Goal: Transaction & Acquisition: Download file/media

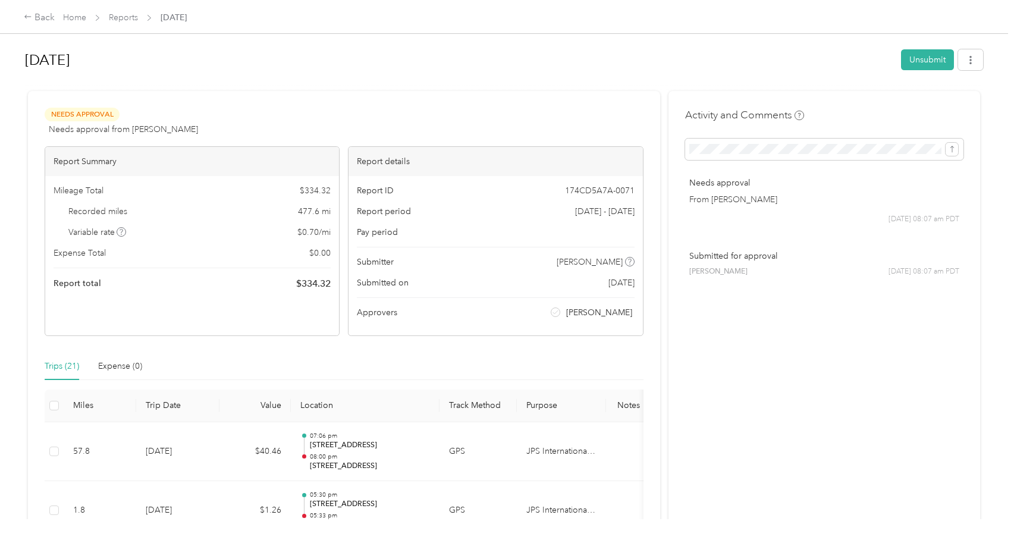
click at [142, 21] on div "Home Reports [DATE]" at bounding box center [125, 17] width 124 height 12
click at [133, 21] on link "Reports" at bounding box center [123, 17] width 29 height 10
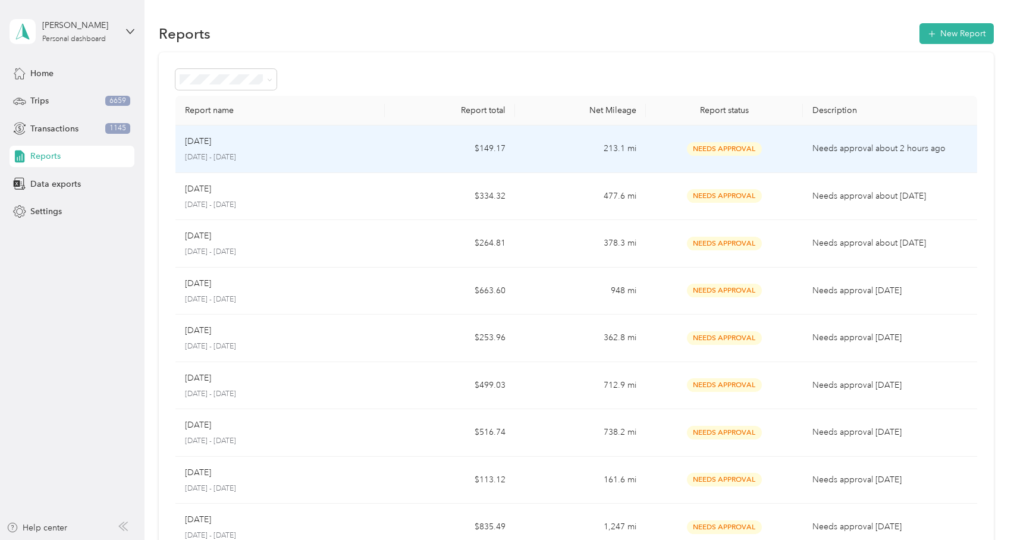
click at [410, 153] on td "$149.17" at bounding box center [450, 150] width 131 height 48
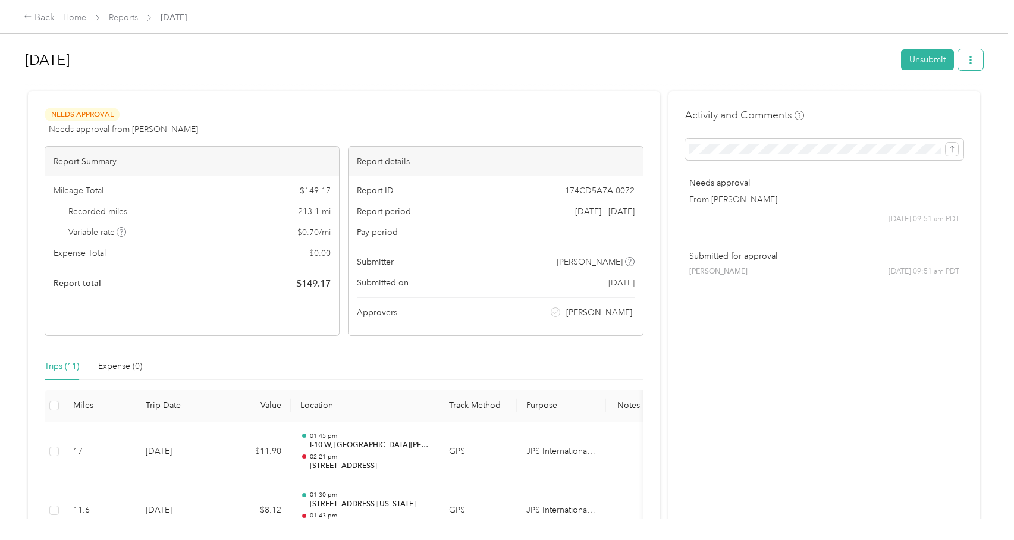
drag, startPoint x: 971, startPoint y: 43, endPoint x: 973, endPoint y: 55, distance: 12.1
click at [971, 44] on div "[DATE] Unsubmit" at bounding box center [504, 62] width 958 height 41
click at [973, 55] on button "button" at bounding box center [970, 59] width 25 height 21
click at [948, 96] on li "Download" at bounding box center [937, 103] width 87 height 21
click at [963, 110] on li "Download" at bounding box center [937, 103] width 87 height 21
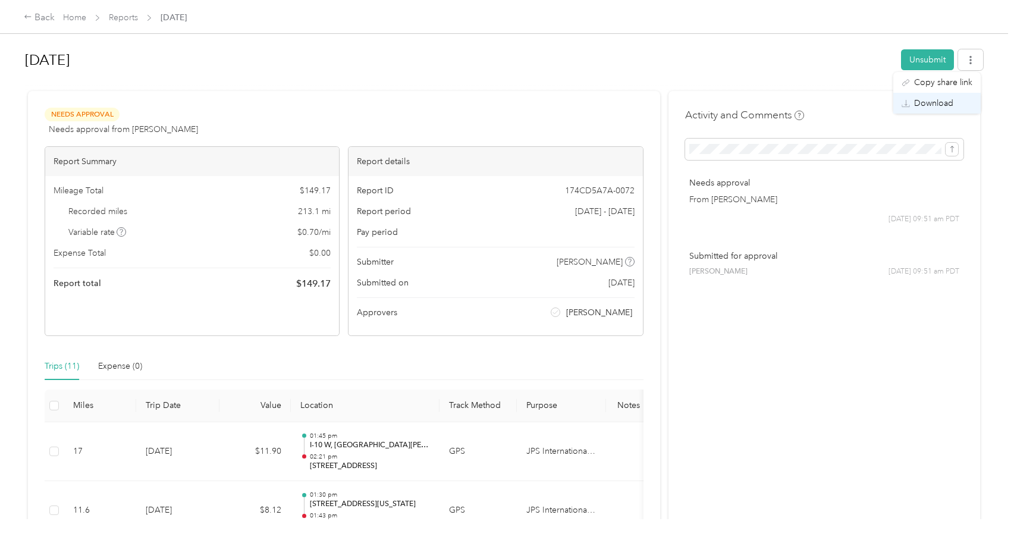
click at [966, 104] on div "Download" at bounding box center [937, 103] width 71 height 12
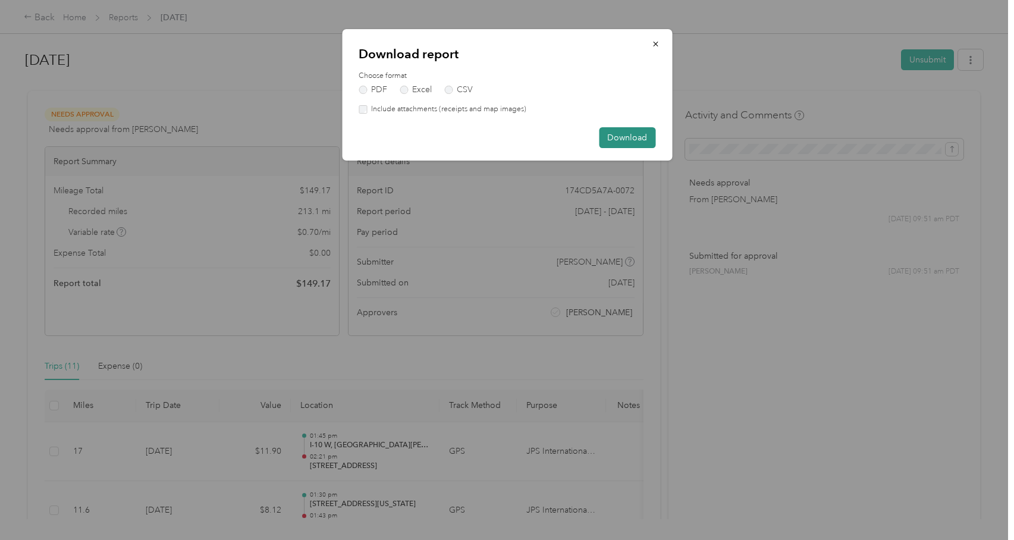
click at [609, 139] on button "Download" at bounding box center [627, 137] width 57 height 21
